Goal: Task Accomplishment & Management: Complete application form

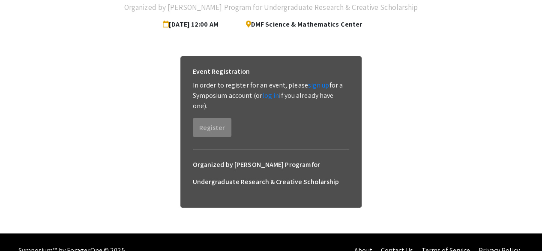
scroll to position [91, 0]
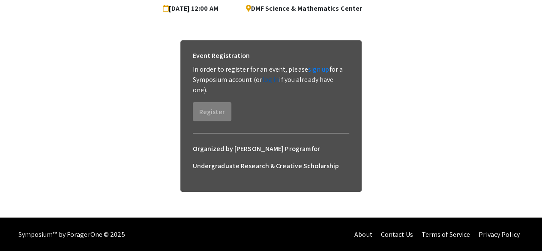
click at [271, 80] on link "log in" at bounding box center [270, 79] width 17 height 9
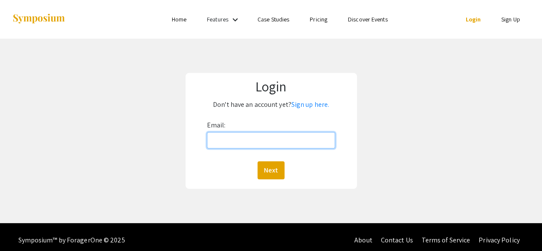
click at [287, 144] on input "Email:" at bounding box center [271, 140] width 129 height 16
type input "[EMAIL_ADDRESS][DOMAIN_NAME]"
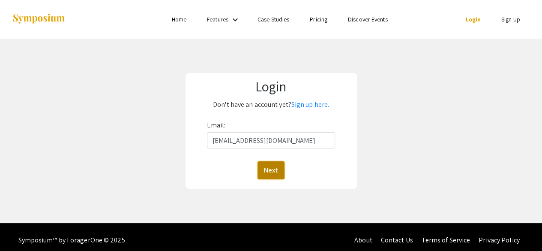
click at [281, 167] on button "Next" at bounding box center [271, 170] width 27 height 18
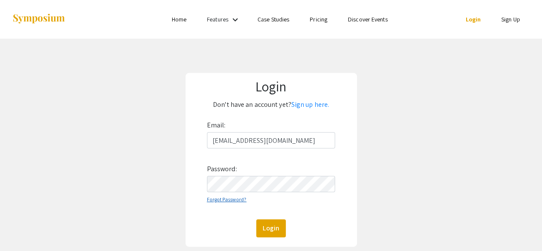
click at [236, 200] on link "Forgot Password?" at bounding box center [227, 199] width 40 height 6
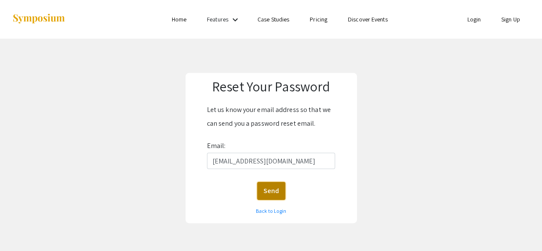
click at [267, 190] on button "Send" at bounding box center [271, 191] width 28 height 18
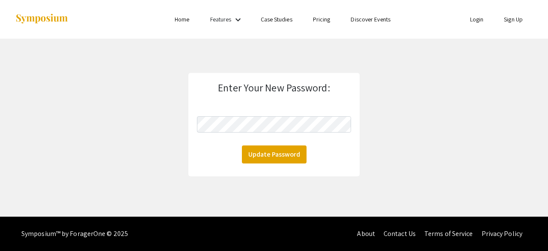
click at [291, 135] on form "Enter Your New Password: Update Password" at bounding box center [274, 122] width 154 height 82
click button "Update Password" at bounding box center [274, 154] width 65 height 18
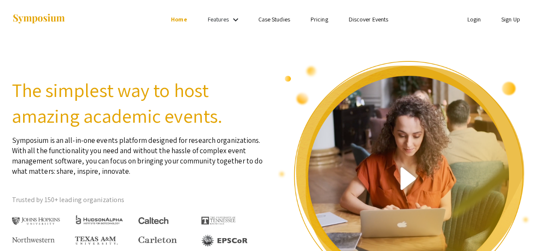
click at [469, 20] on link "Login" at bounding box center [474, 19] width 14 height 8
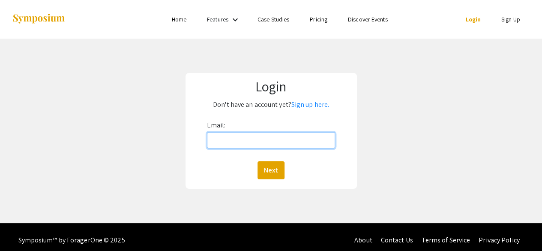
click at [221, 138] on input "Email:" at bounding box center [271, 140] width 129 height 16
type input "[EMAIL_ADDRESS][DOMAIN_NAME]"
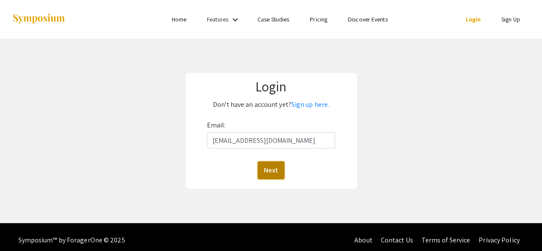
click at [273, 162] on button "Next" at bounding box center [271, 170] width 27 height 18
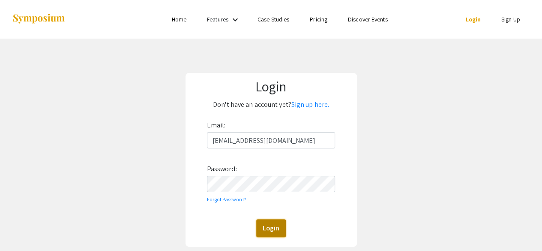
click at [282, 228] on button "Login" at bounding box center [271, 228] width 30 height 18
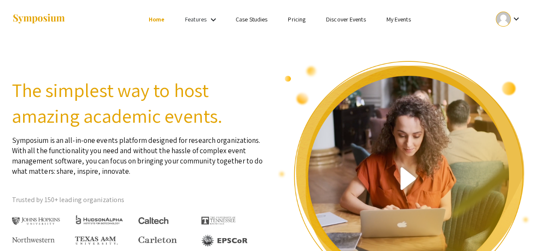
click at [163, 9] on div at bounding box center [97, 19] width 171 height 39
click at [199, 20] on link "Features" at bounding box center [195, 19] width 21 height 8
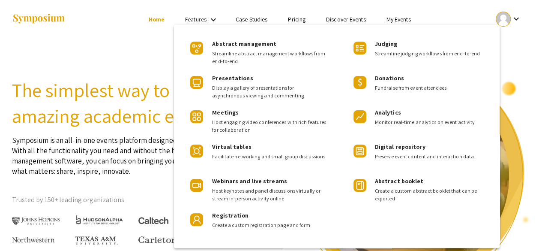
click at [196, 20] on div at bounding box center [271, 125] width 542 height 251
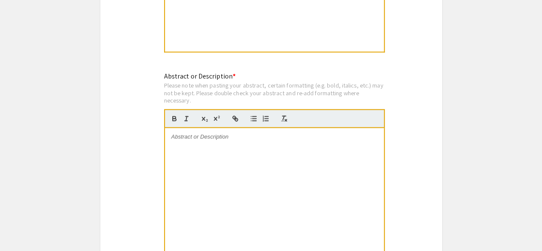
scroll to position [551, 0]
click at [210, 162] on div at bounding box center [274, 192] width 219 height 129
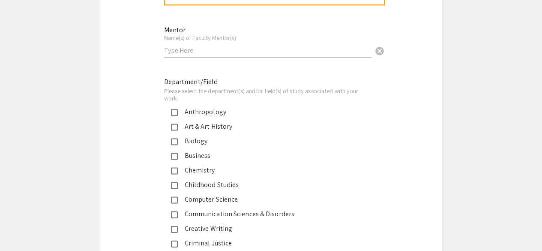
scroll to position [803, 0]
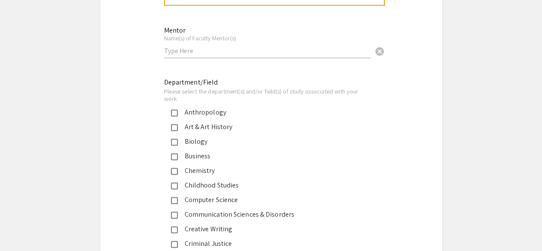
click at [193, 142] on div "Biology" at bounding box center [268, 141] width 180 height 10
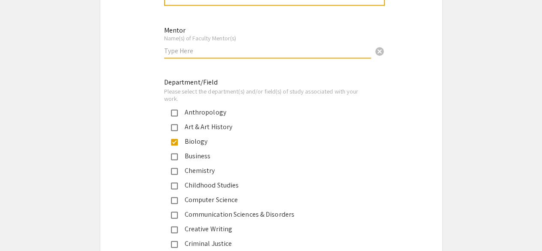
click at [204, 52] on input "text" at bounding box center [267, 50] width 207 height 9
click at [178, 51] on input "Dr. M [PERSON_NAME]" at bounding box center [267, 50] width 207 height 9
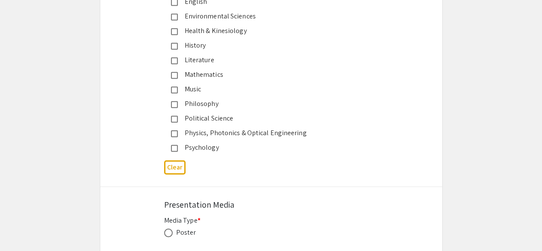
scroll to position [1184, 0]
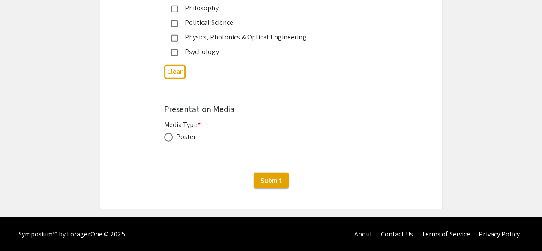
type input "Dr. M. [PERSON_NAME]"
click at [183, 136] on div "Poster" at bounding box center [186, 137] width 20 height 10
click at [171, 139] on span at bounding box center [168, 137] width 9 height 9
click at [171, 139] on input "radio" at bounding box center [168, 137] width 9 height 9
radio input "true"
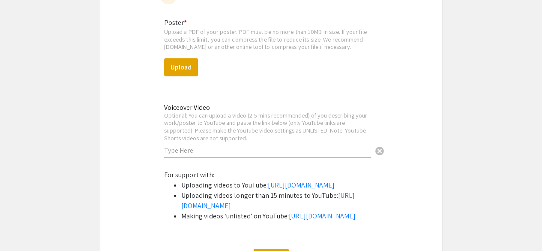
scroll to position [1324, 0]
click at [183, 66] on button "Upload" at bounding box center [181, 68] width 34 height 18
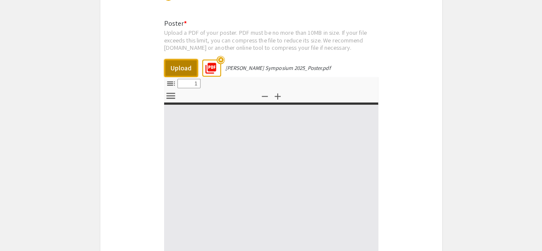
select select "custom"
type input "0"
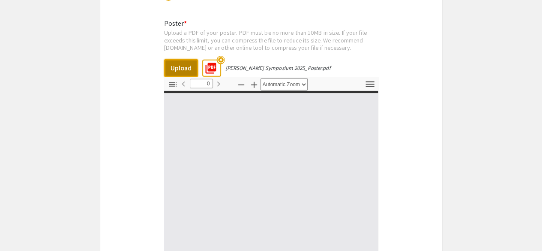
select select "custom"
type input "1"
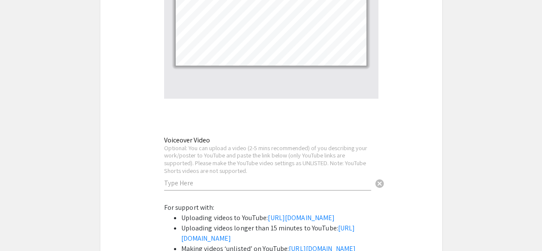
select select "auto"
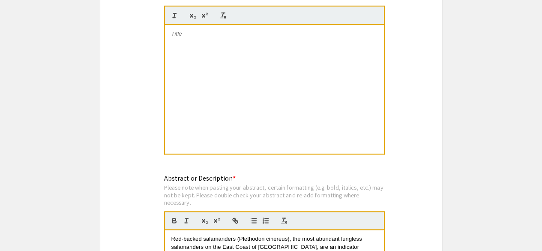
scroll to position [450, 0]
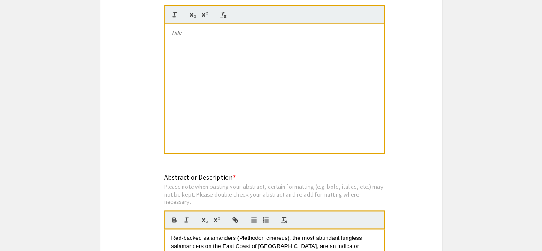
click at [227, 78] on div at bounding box center [274, 88] width 219 height 129
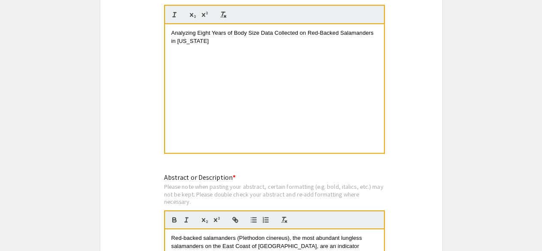
click at [215, 180] on mat-label "Abstract or Description *" at bounding box center [200, 177] width 72 height 9
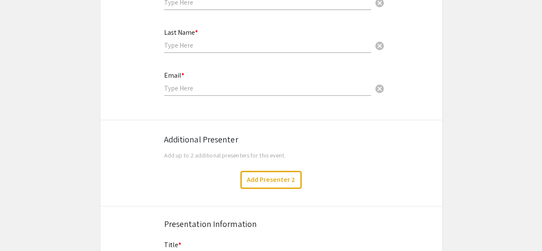
scroll to position [116, 0]
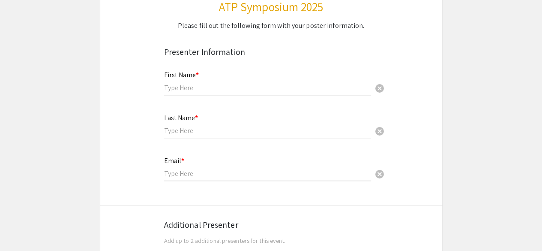
click at [265, 83] on input "text" at bounding box center [267, 87] width 207 height 9
type input "[PERSON_NAME]"
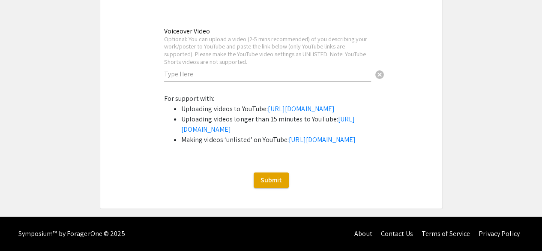
scroll to position [1675, 0]
click at [278, 183] on span "Submit" at bounding box center [271, 179] width 21 height 9
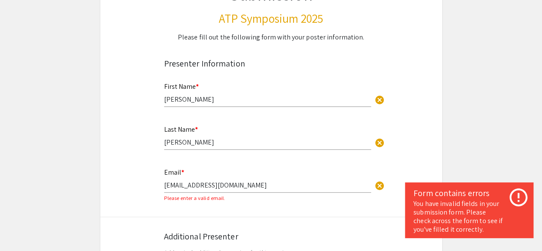
scroll to position [108, 0]
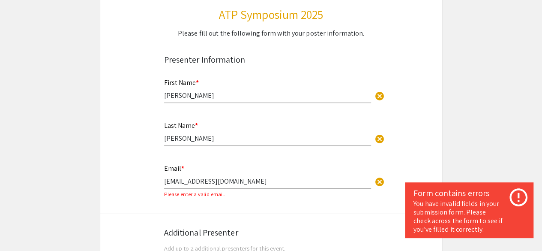
click at [294, 181] on input "[EMAIL_ADDRESS][DOMAIN_NAME]" at bounding box center [267, 181] width 207 height 9
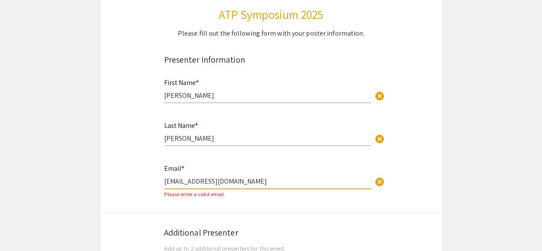
click at [291, 179] on input "[EMAIL_ADDRESS][DOMAIN_NAME]" at bounding box center [267, 181] width 207 height 9
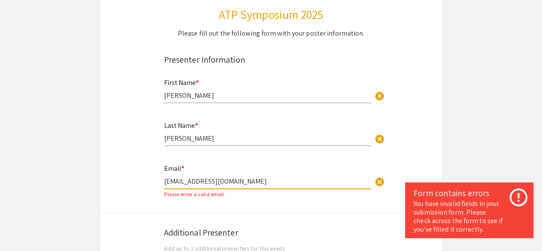
click at [291, 179] on input "[EMAIL_ADDRESS][DOMAIN_NAME]" at bounding box center [267, 181] width 207 height 9
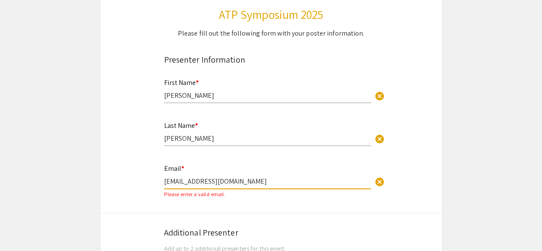
click at [291, 179] on input "[EMAIL_ADDRESS][DOMAIN_NAME]" at bounding box center [267, 181] width 207 height 9
type input "[EMAIL_ADDRESS][DOMAIN_NAME]"
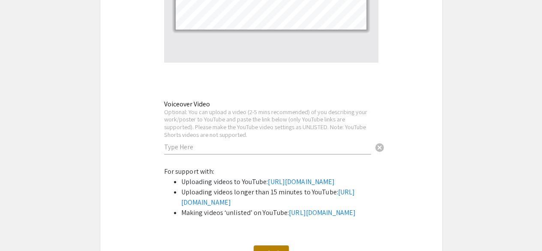
scroll to position [1634, 0]
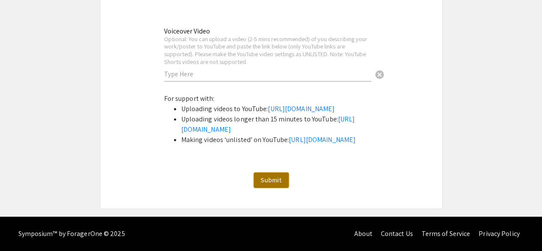
click at [273, 184] on span "Submit" at bounding box center [271, 179] width 21 height 9
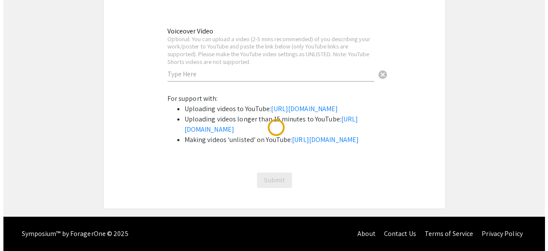
scroll to position [0, 0]
